Goal: Information Seeking & Learning: Learn about a topic

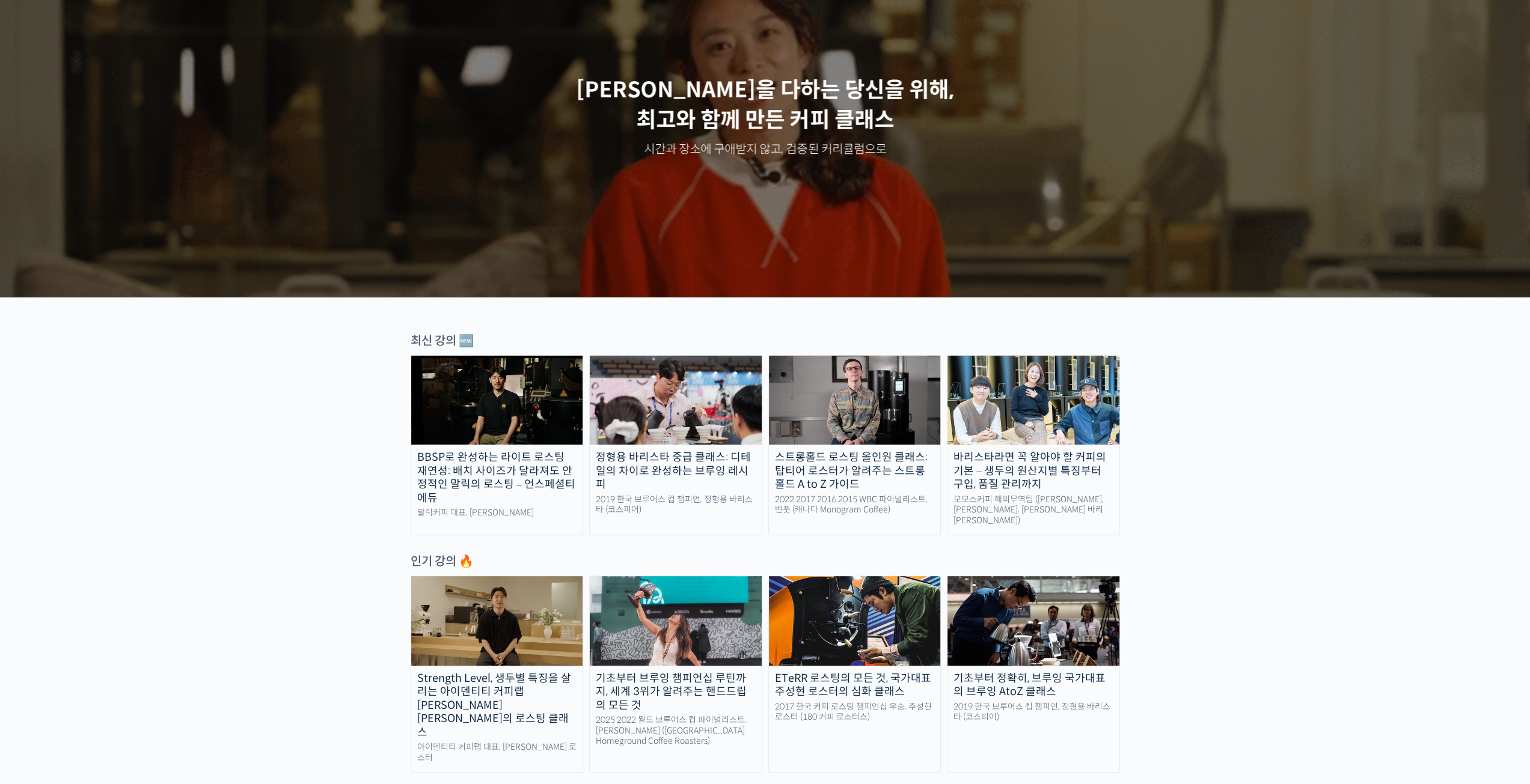
scroll to position [120, 0]
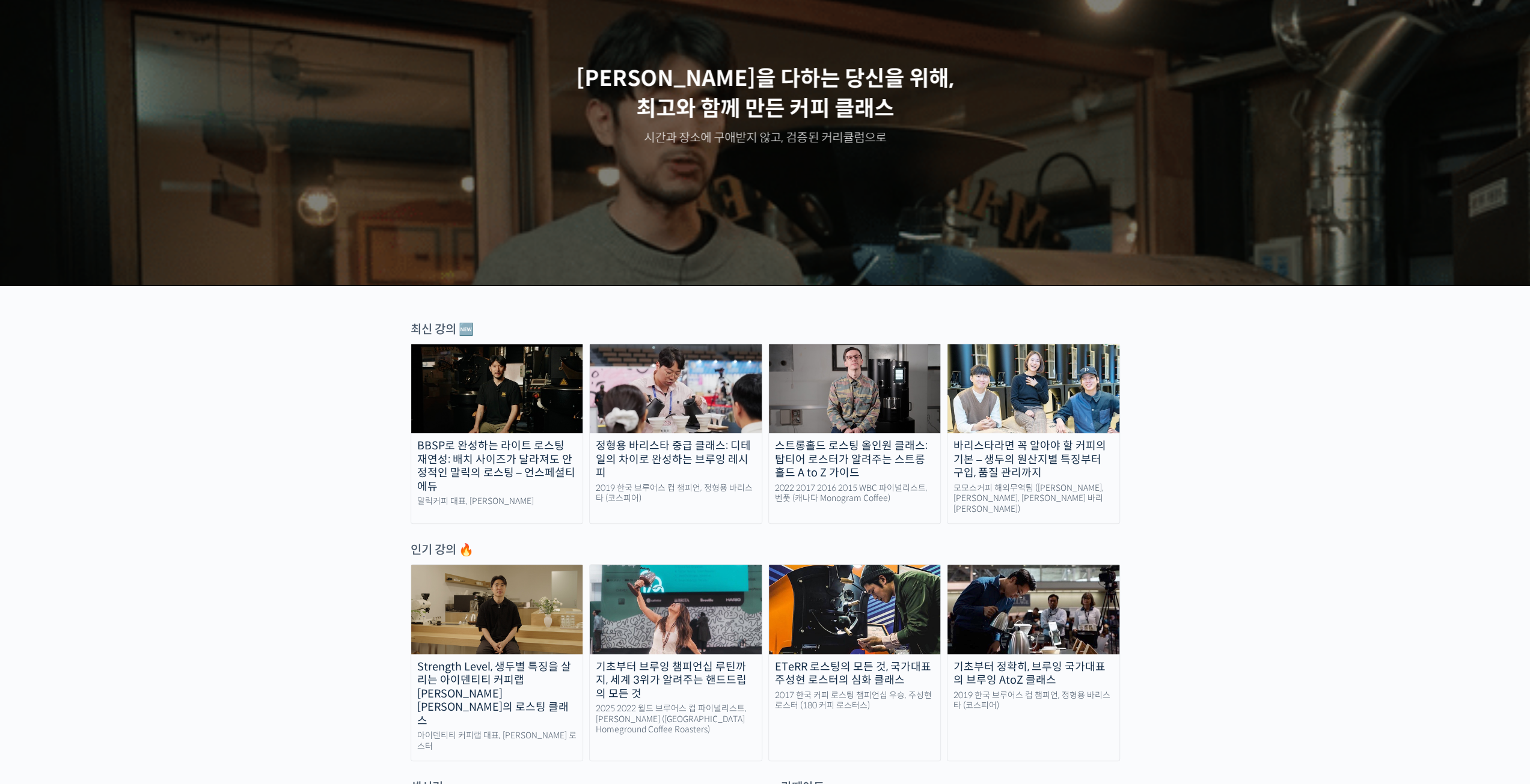
click at [726, 483] on div "2019 한국 브루어스 컵 챔피언, 정형용 바리스타 (코스피어)" at bounding box center [675, 494] width 172 height 21
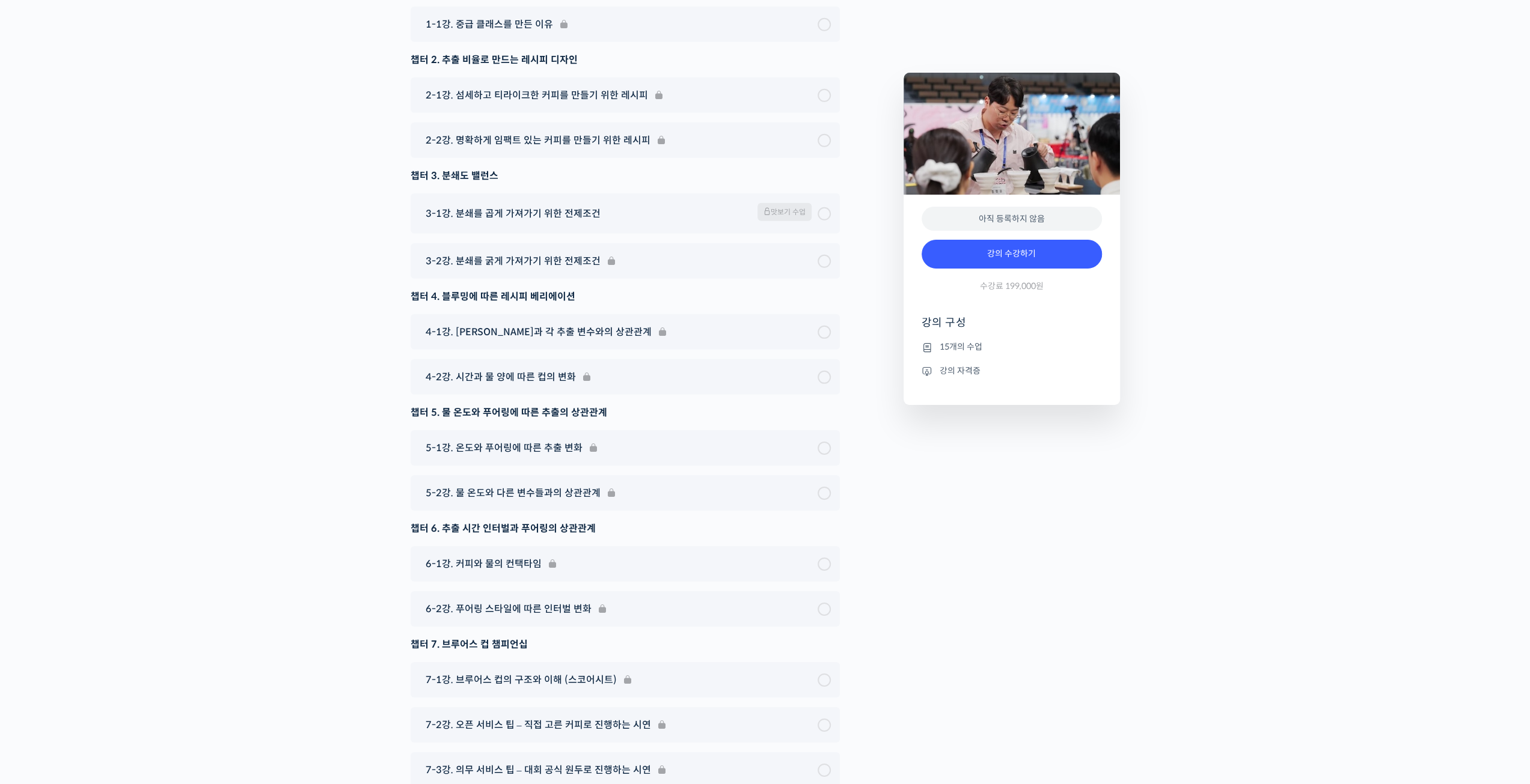
scroll to position [3716, 0]
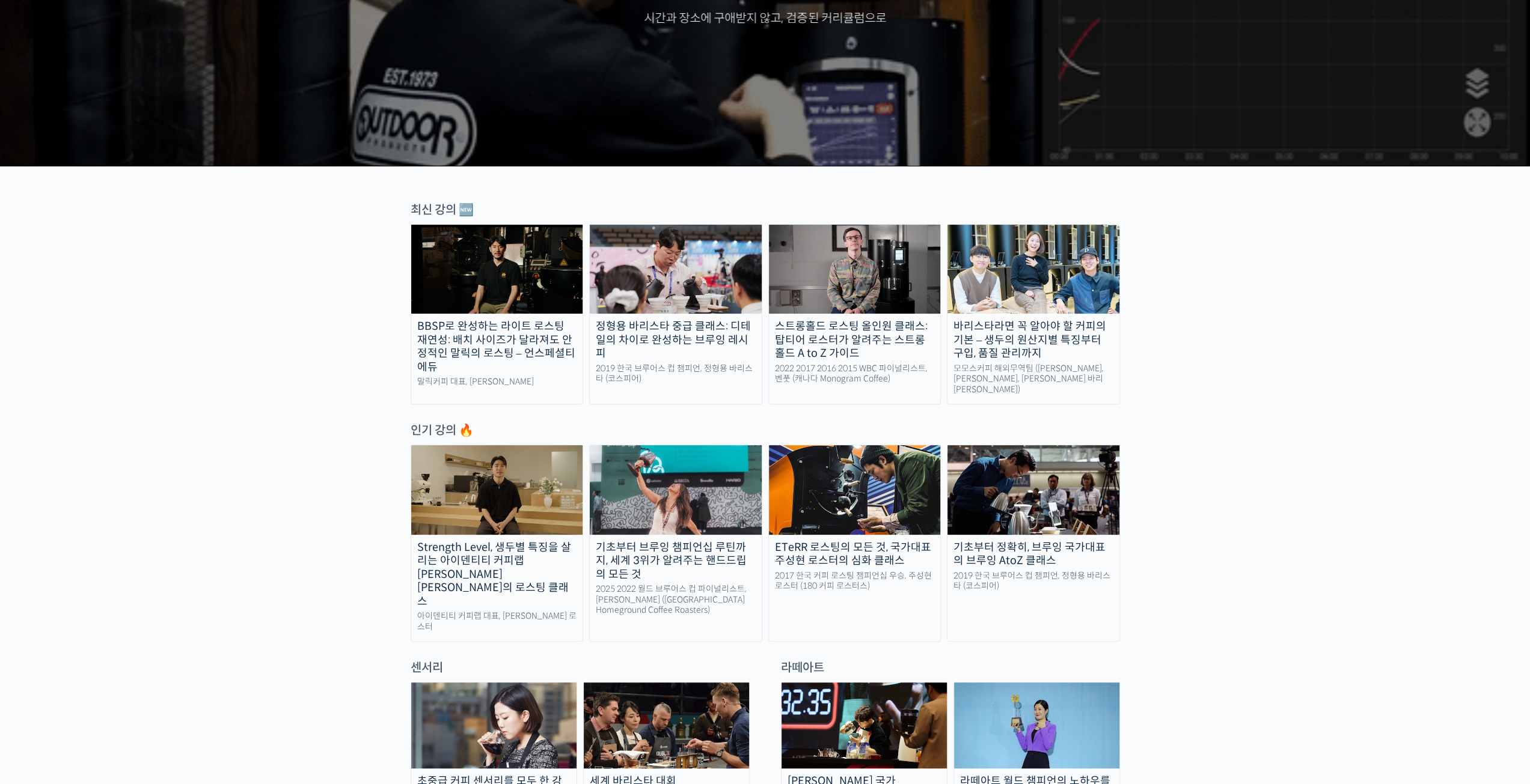
scroll to position [240, 0]
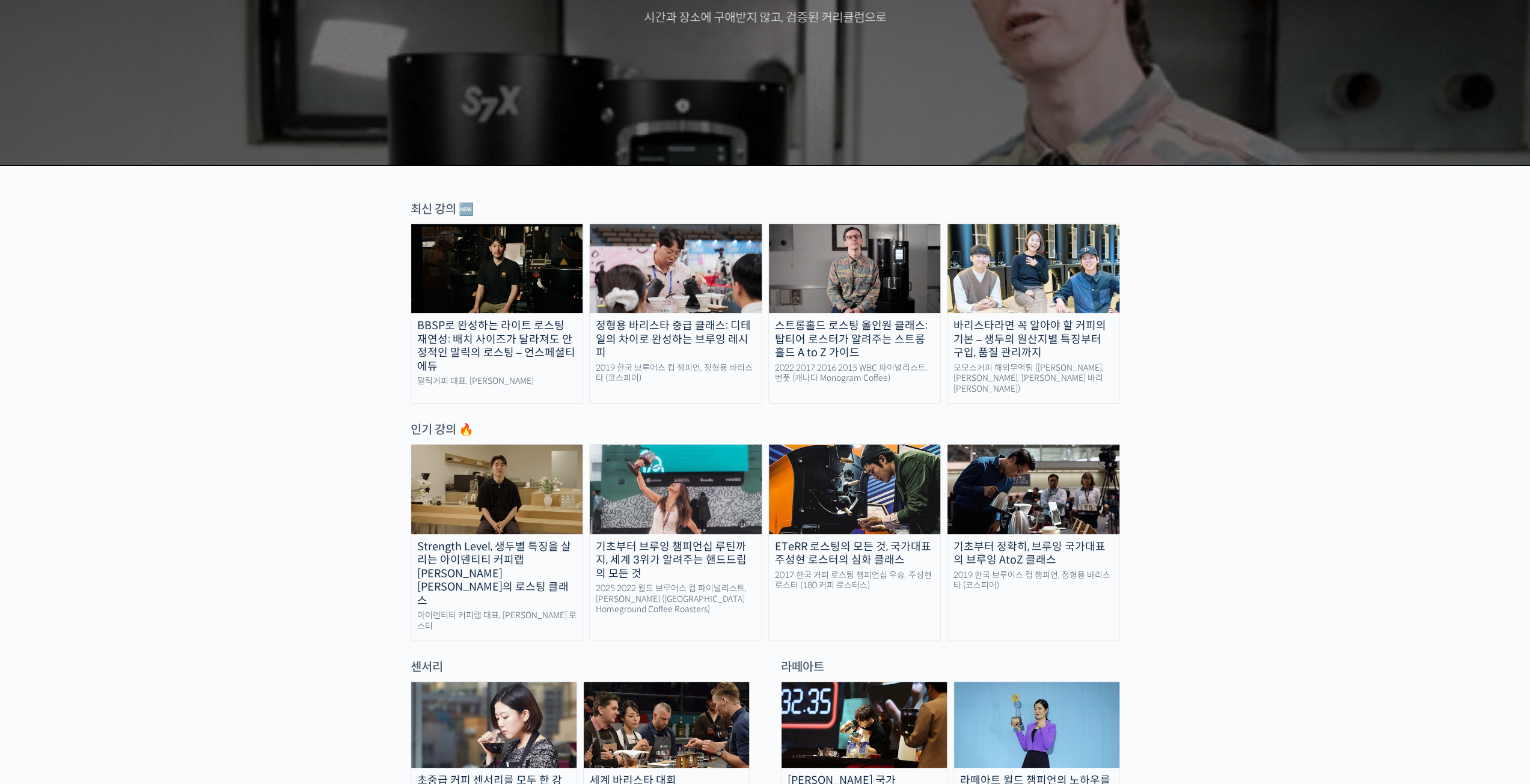
click at [691, 484] on img at bounding box center [675, 489] width 172 height 89
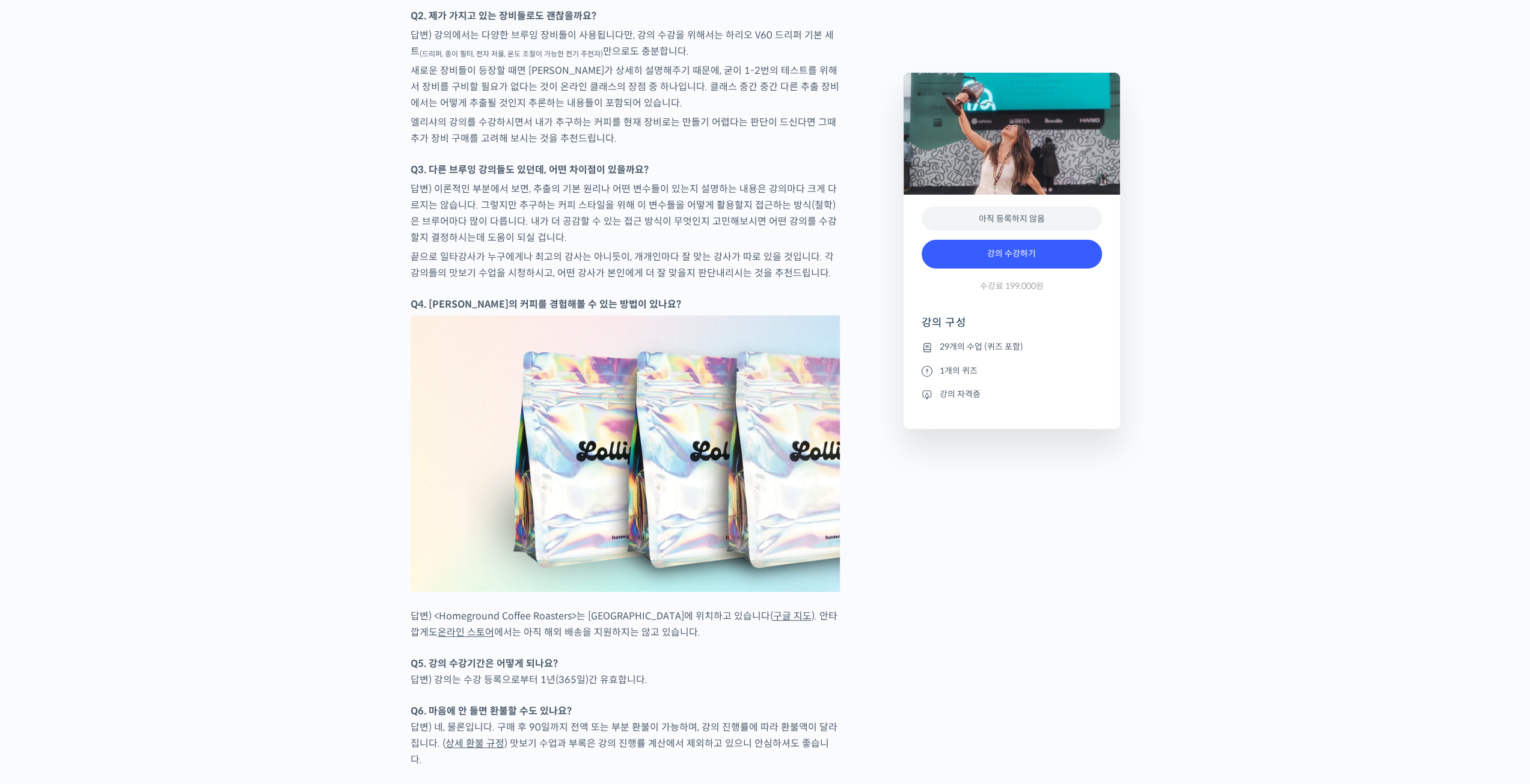
scroll to position [5347, 0]
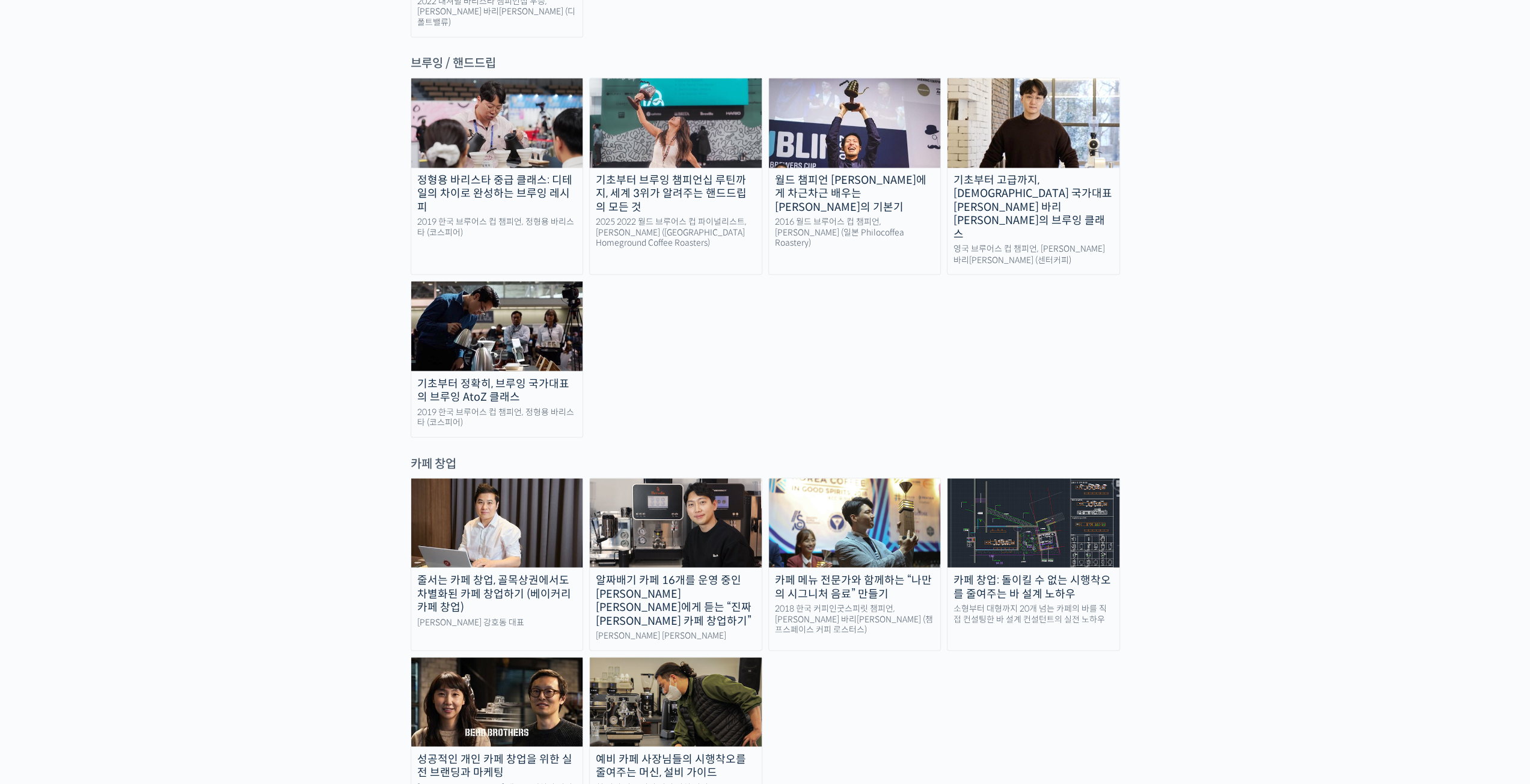
scroll to position [2162, 0]
